Goal: Task Accomplishment & Management: Manage account settings

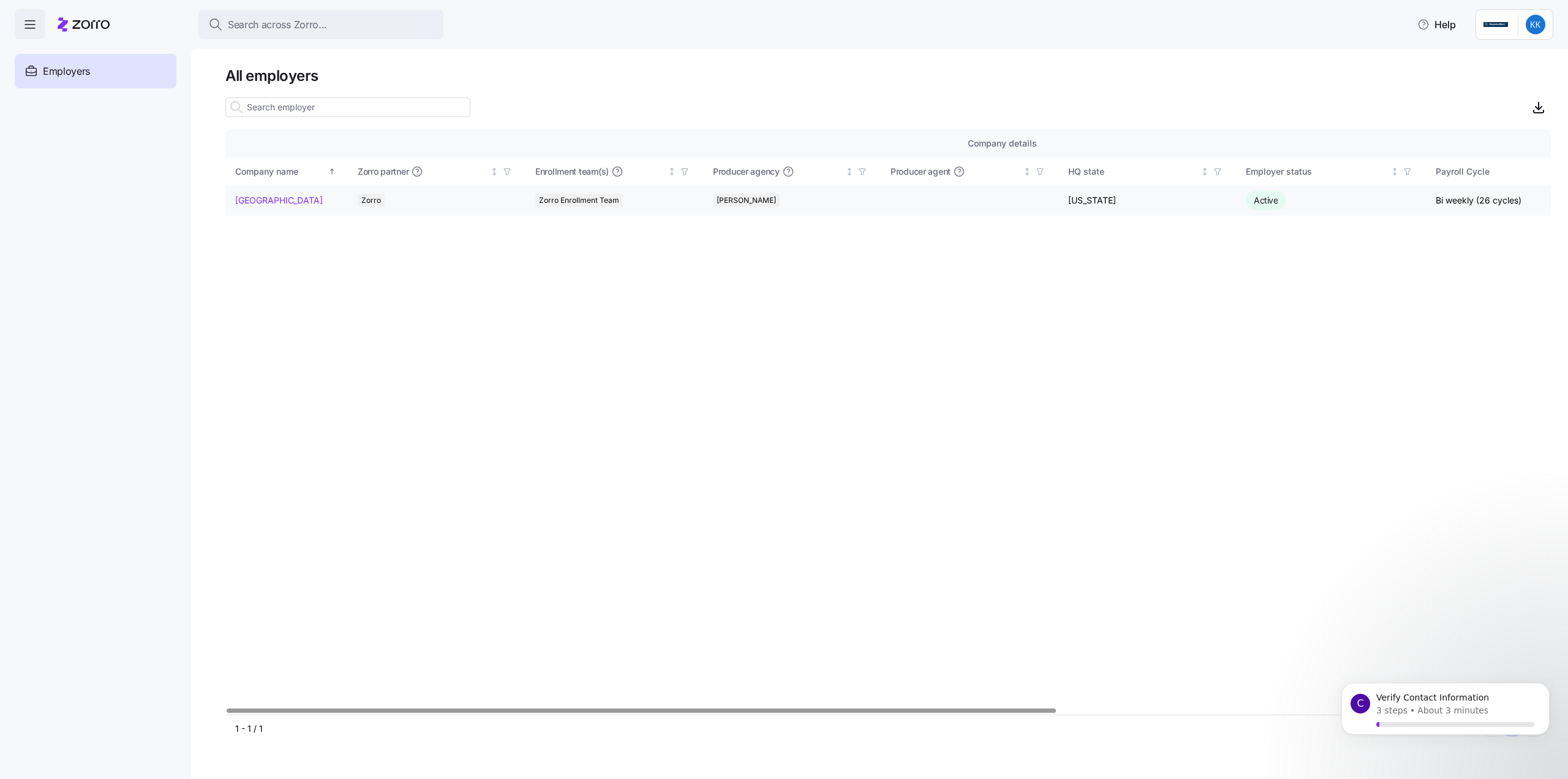
click at [262, 195] on link "[GEOGRAPHIC_DATA]" at bounding box center [279, 200] width 87 height 13
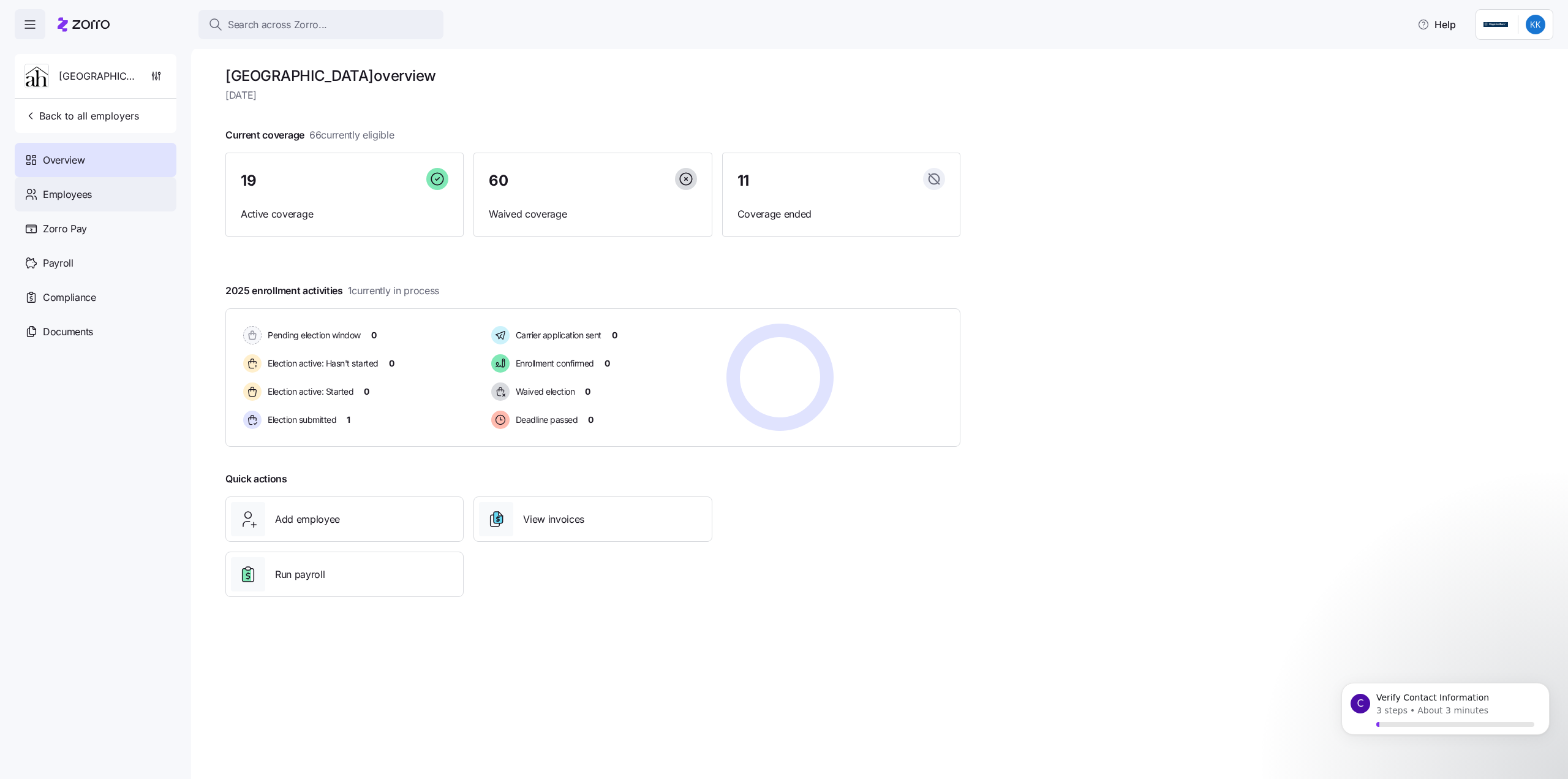
click at [98, 194] on div "Employees" at bounding box center [95, 194] width 162 height 35
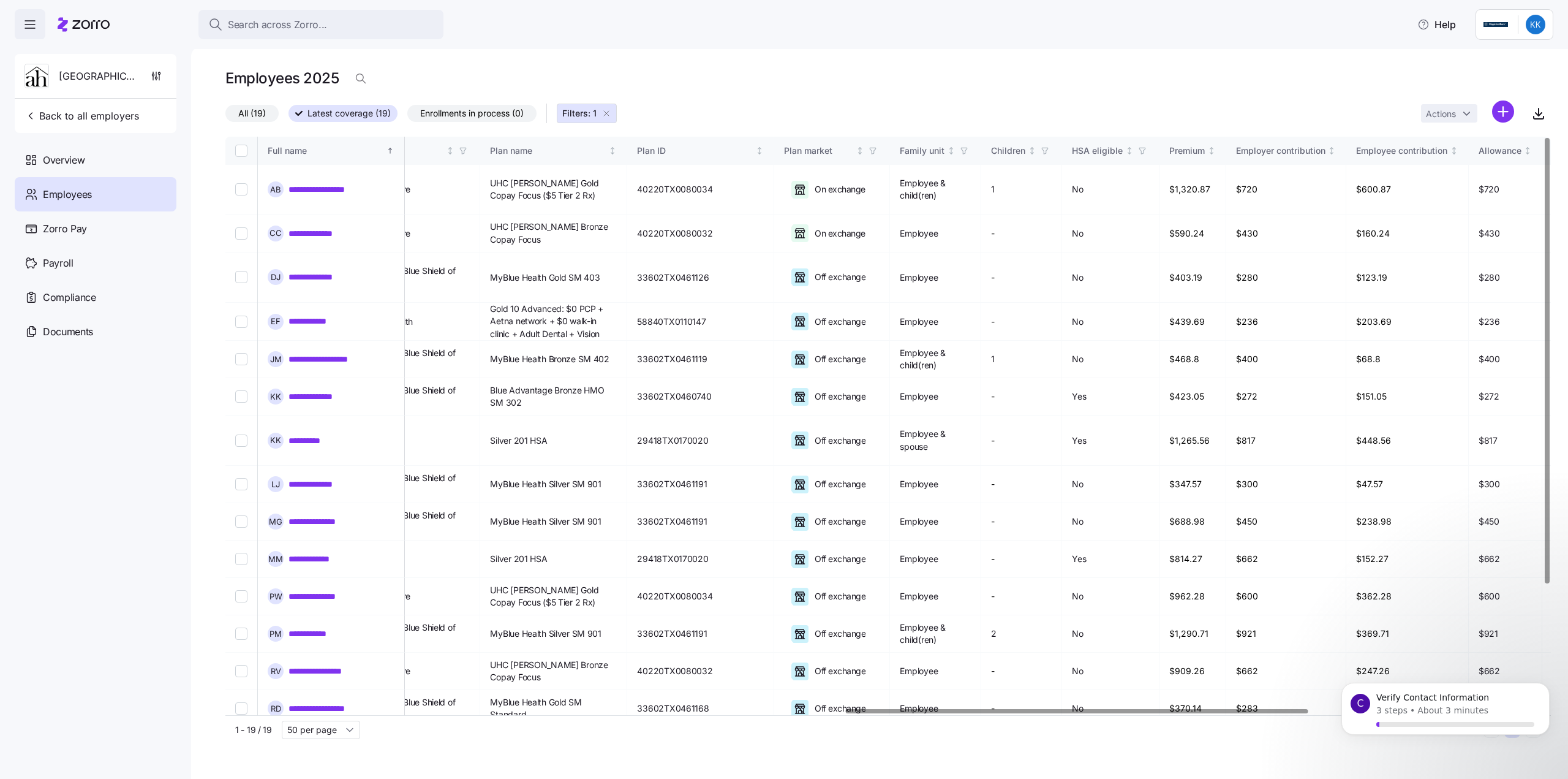
scroll to position [0, 2172]
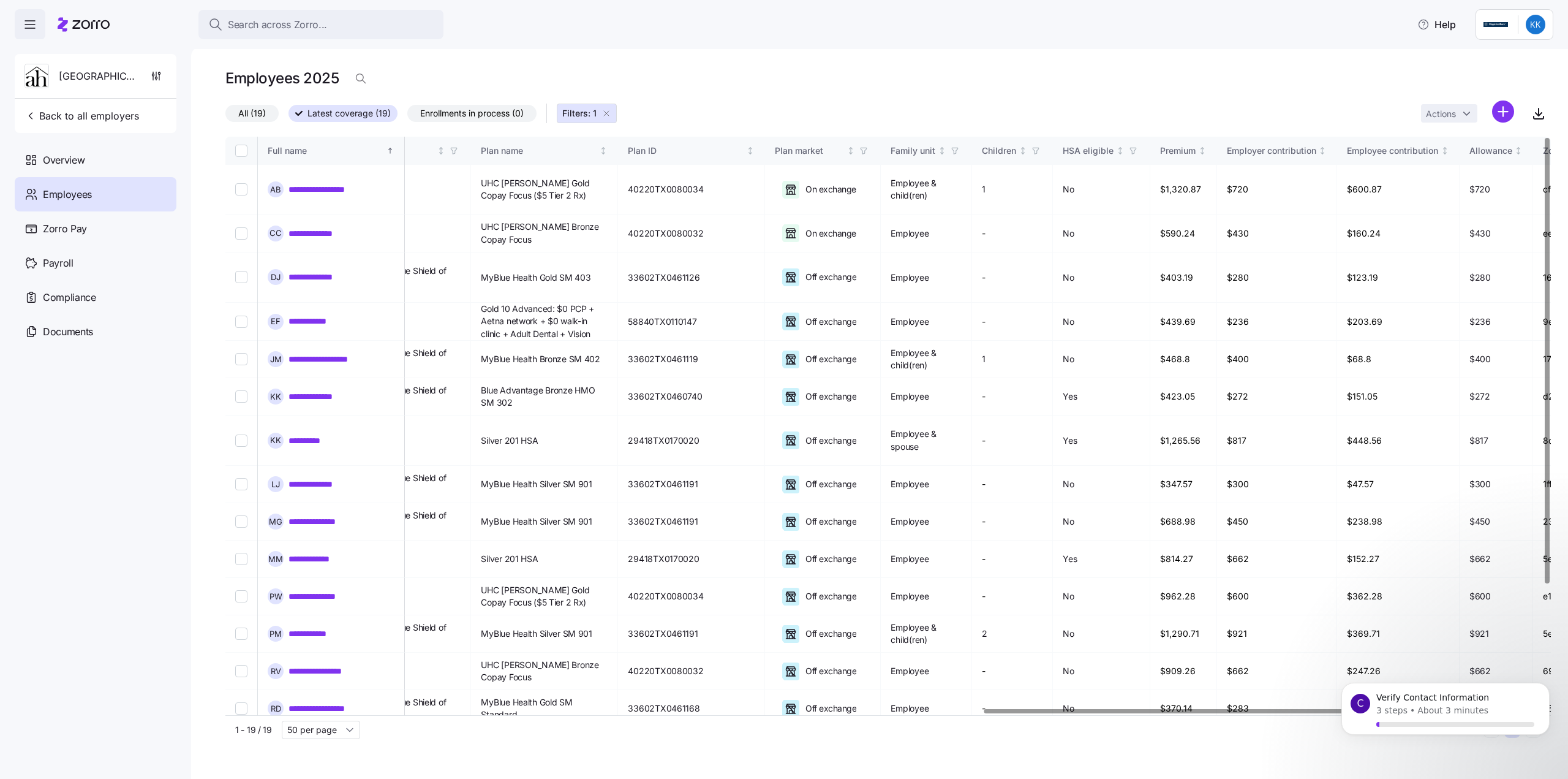
click at [1402, 713] on div at bounding box center [1215, 711] width 462 height 4
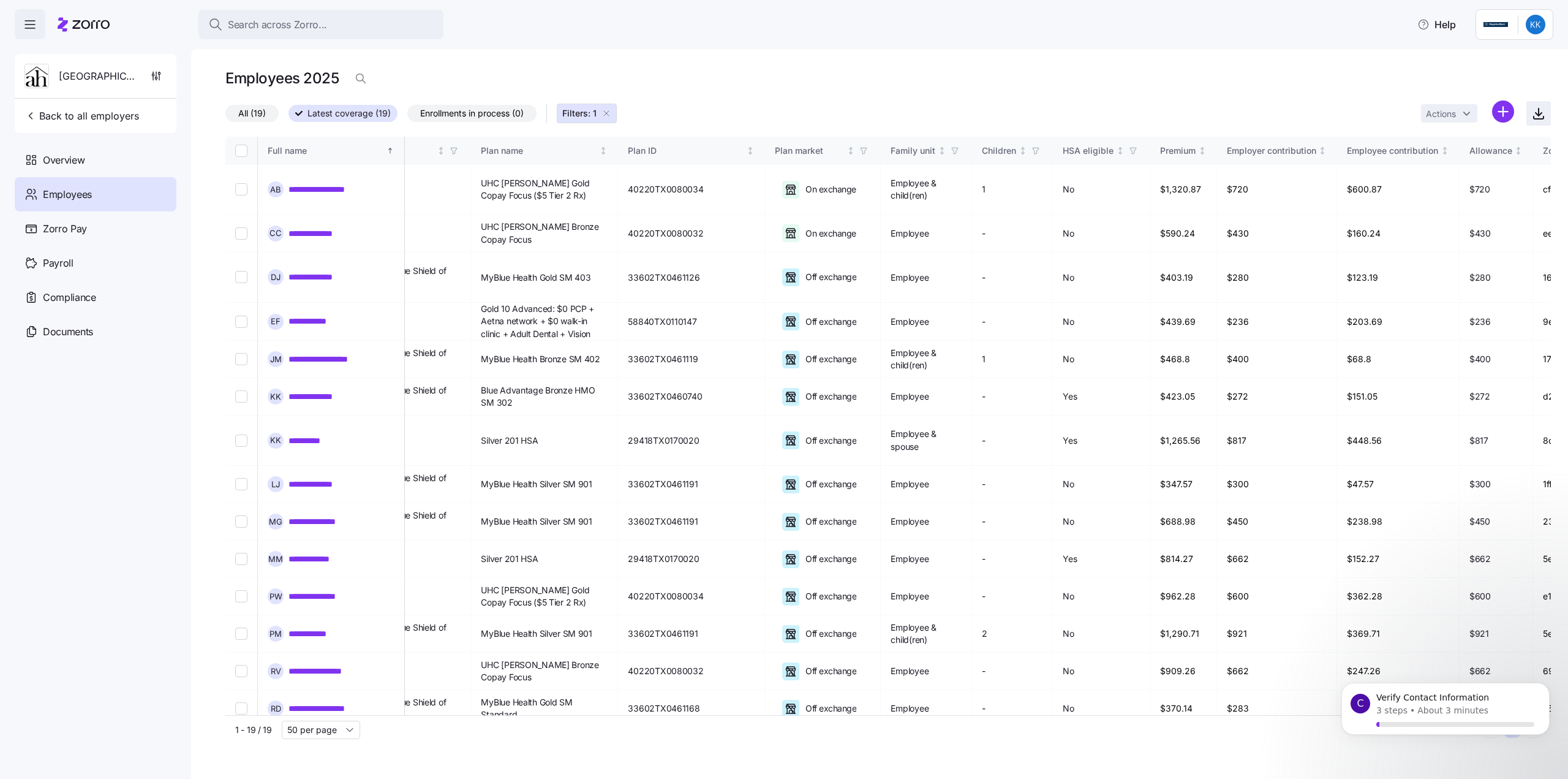
click at [1536, 113] on icon "button" at bounding box center [1538, 113] width 6 height 3
